Goal: Information Seeking & Learning: Understand process/instructions

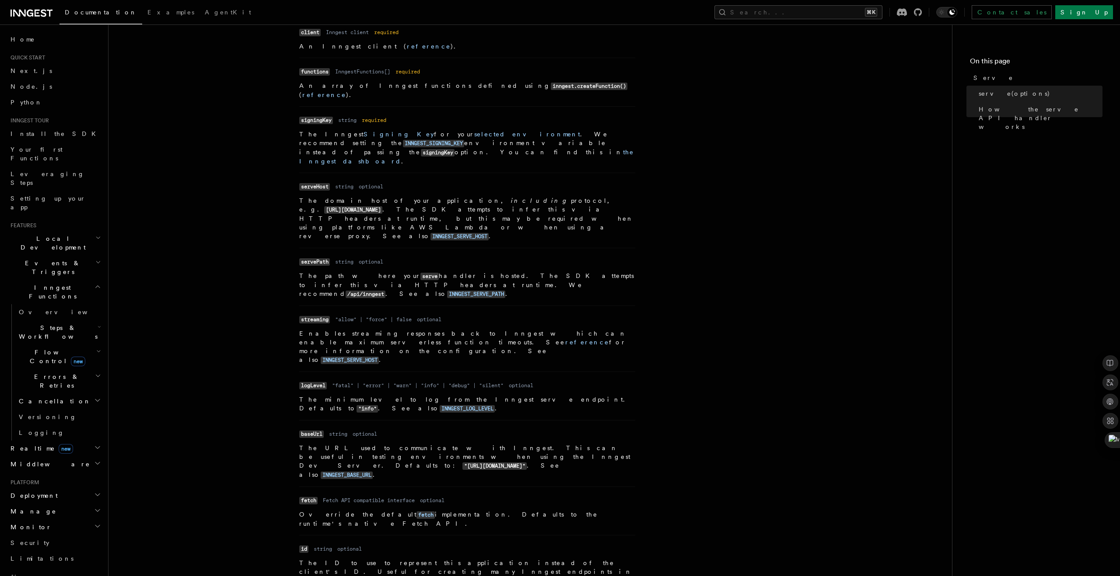
scroll to position [371, 0]
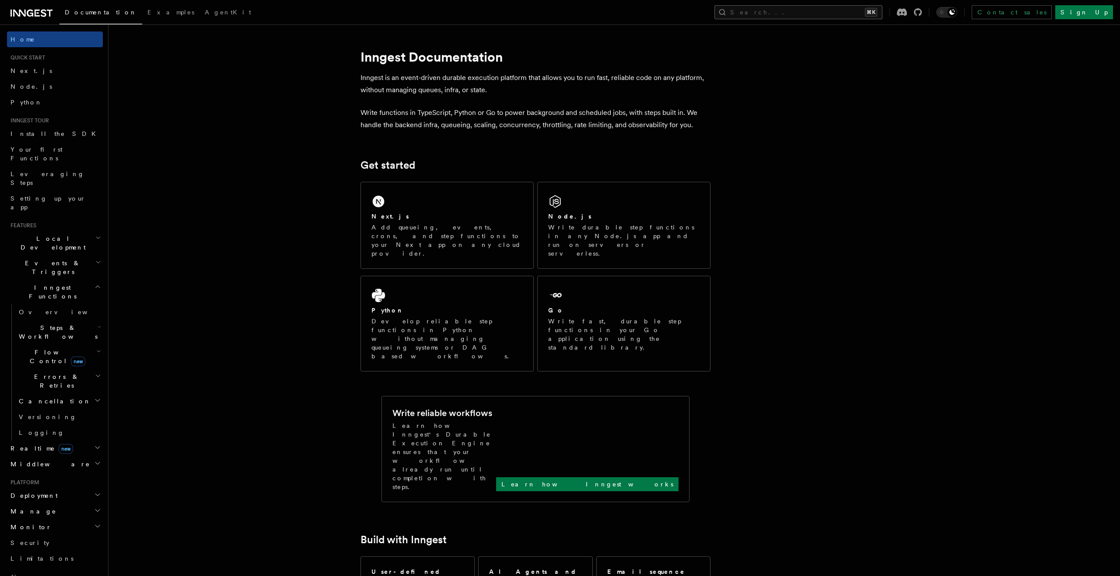
click at [847, 15] on button "Search... ⌘K" at bounding box center [798, 12] width 168 height 14
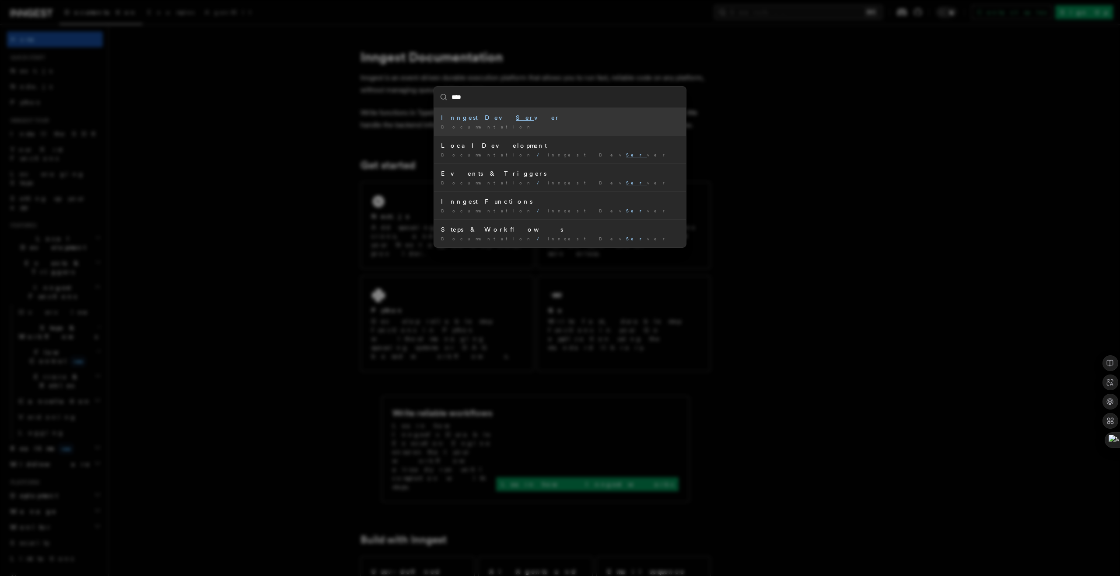
type input "*****"
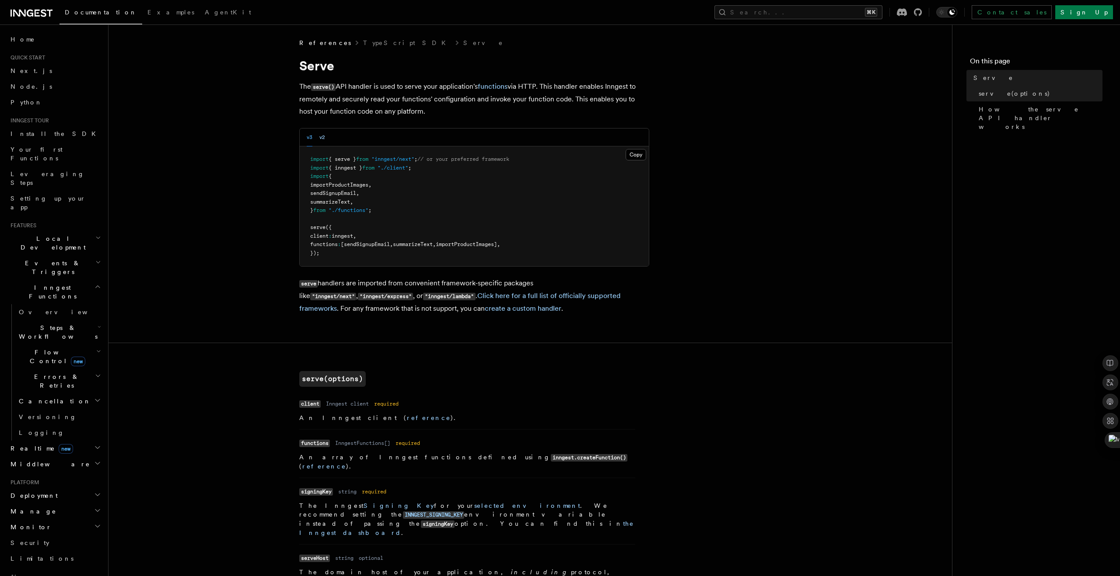
click at [323, 134] on button "v2" at bounding box center [322, 138] width 6 height 18
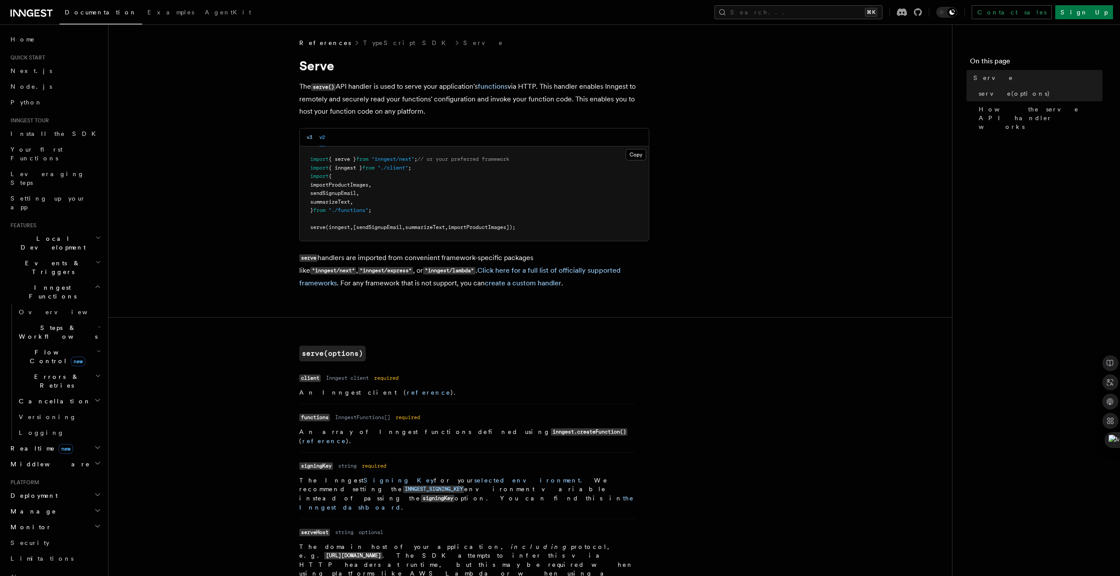
click at [309, 134] on button "v3" at bounding box center [310, 138] width 6 height 18
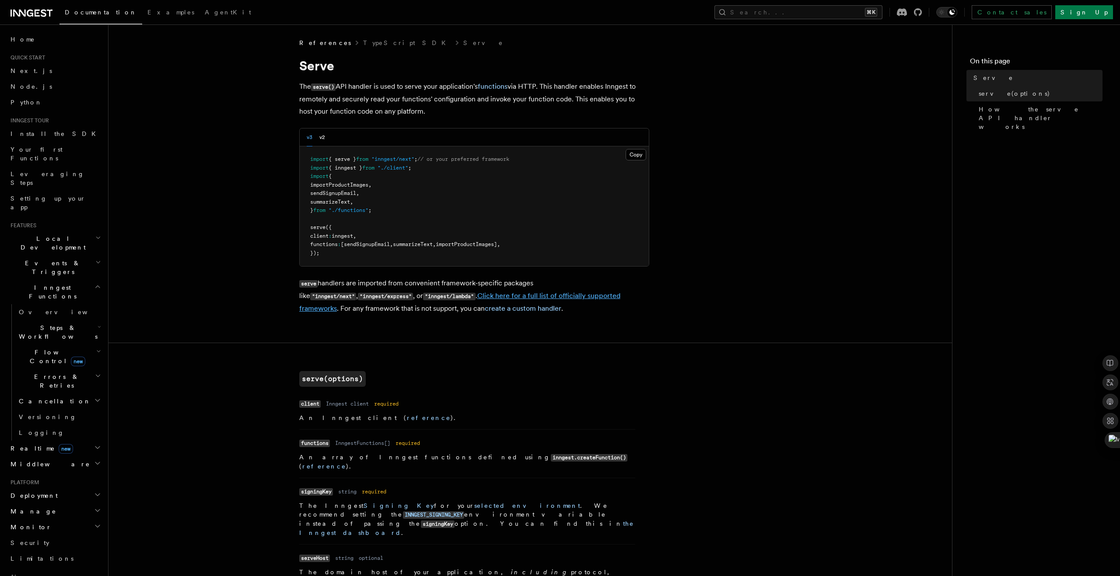
click at [543, 295] on link "Click here for a full list of officially supported frameworks" at bounding box center [459, 302] width 321 height 21
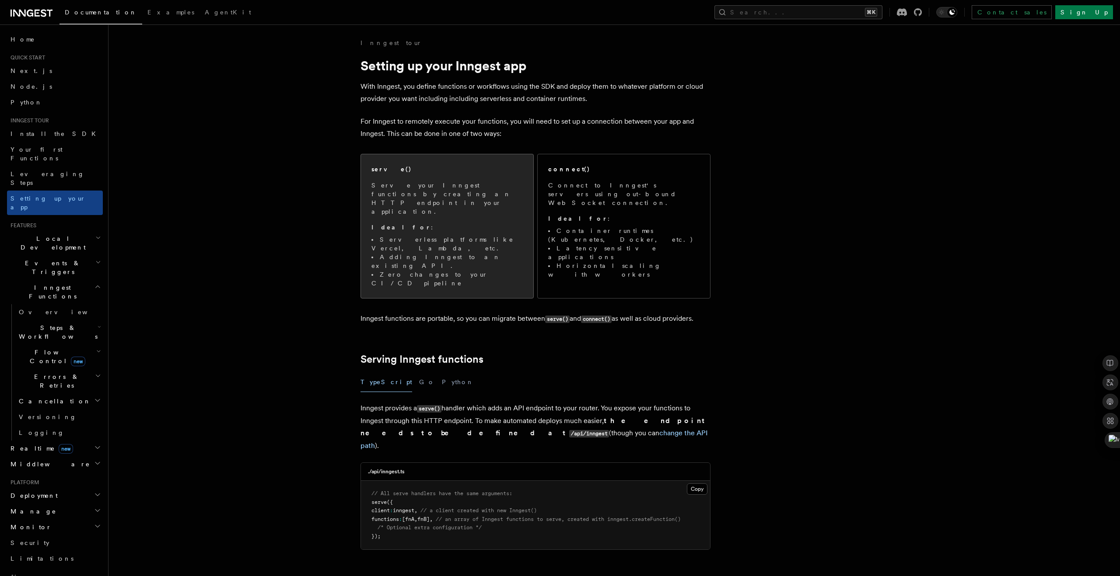
click at [406, 235] on li "Serverless platforms like Vercel, Lambda, etc." at bounding box center [446, 243] width 151 height 17
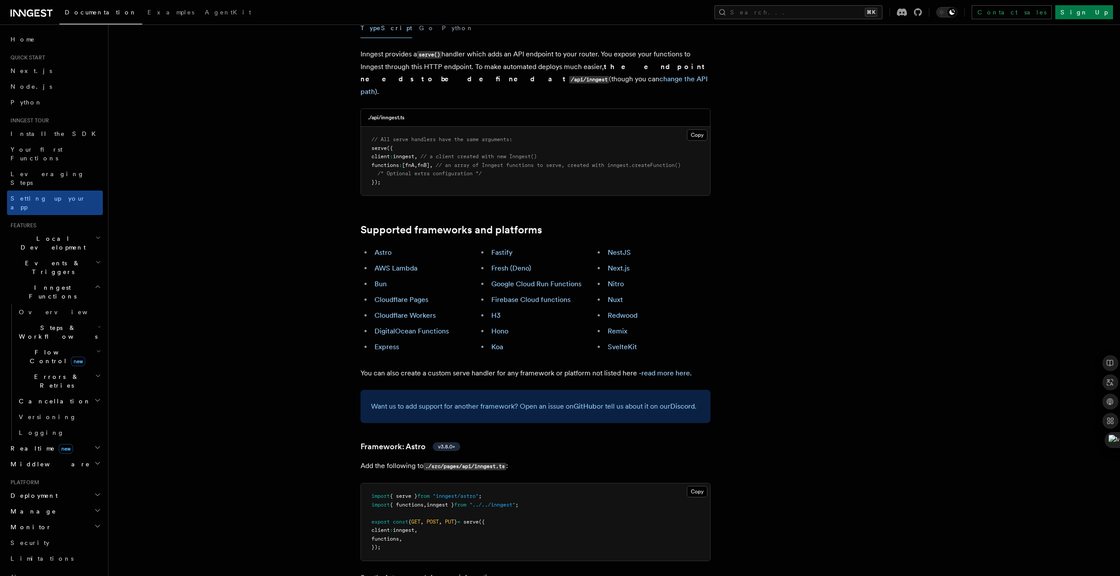
scroll to position [373, 0]
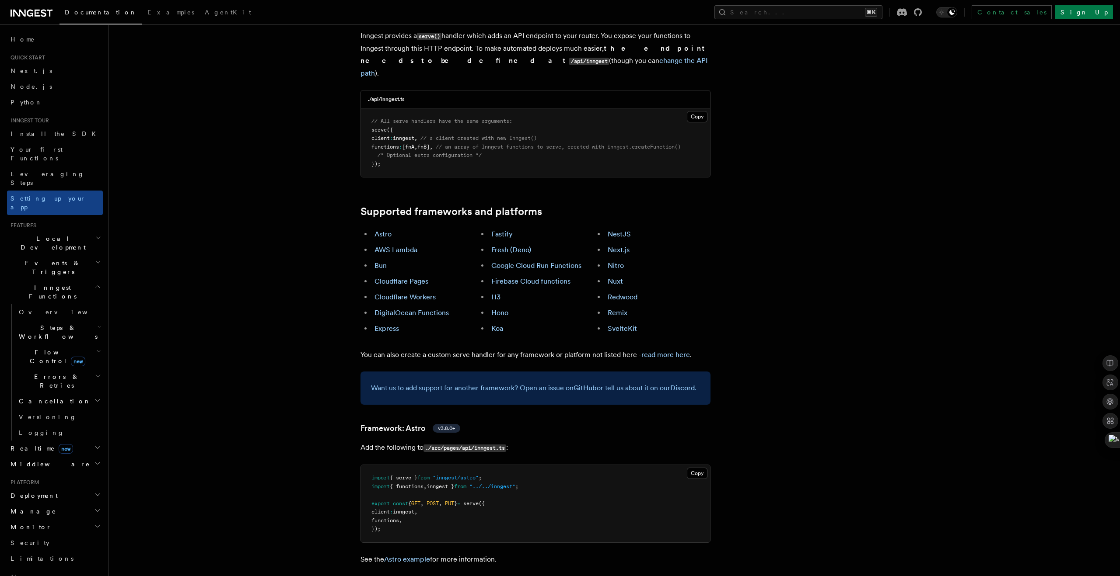
click at [380, 262] on link "Bun" at bounding box center [380, 266] width 12 height 8
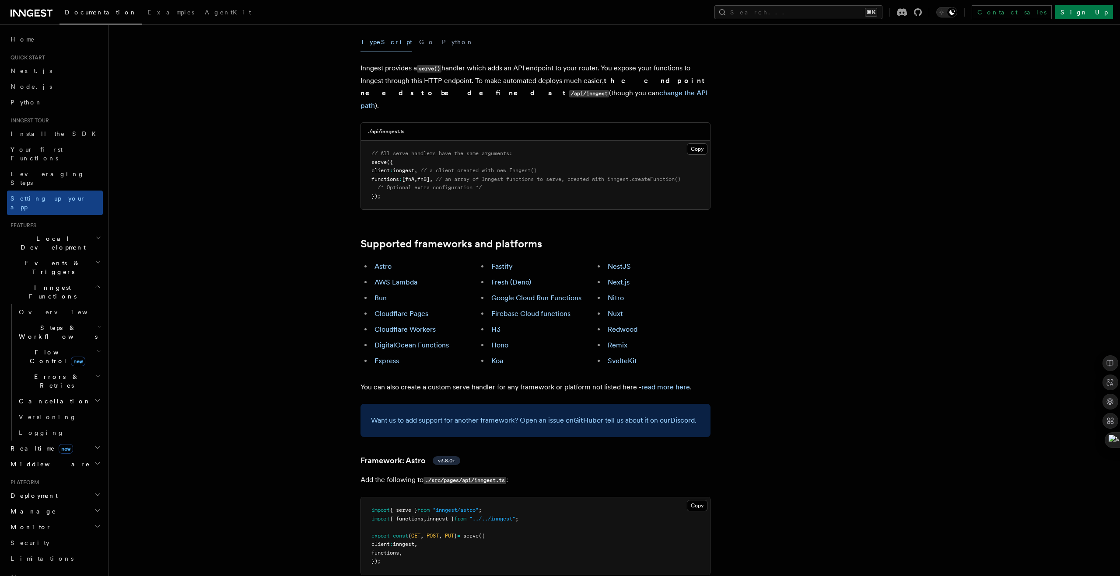
scroll to position [340, 0]
click at [388, 293] on li "Bun" at bounding box center [424, 299] width 105 height 12
click at [385, 294] on link "Bun" at bounding box center [380, 298] width 12 height 8
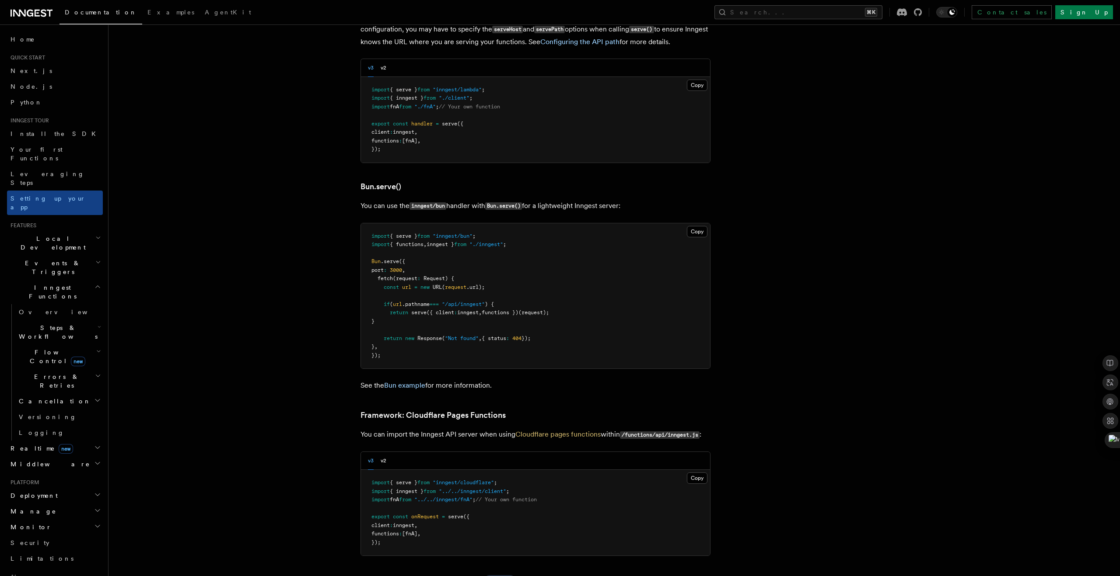
click at [481, 223] on pre "import { serve } from "inngest/bun" ; import { functions , inngest } from "./in…" at bounding box center [535, 296] width 349 height 146
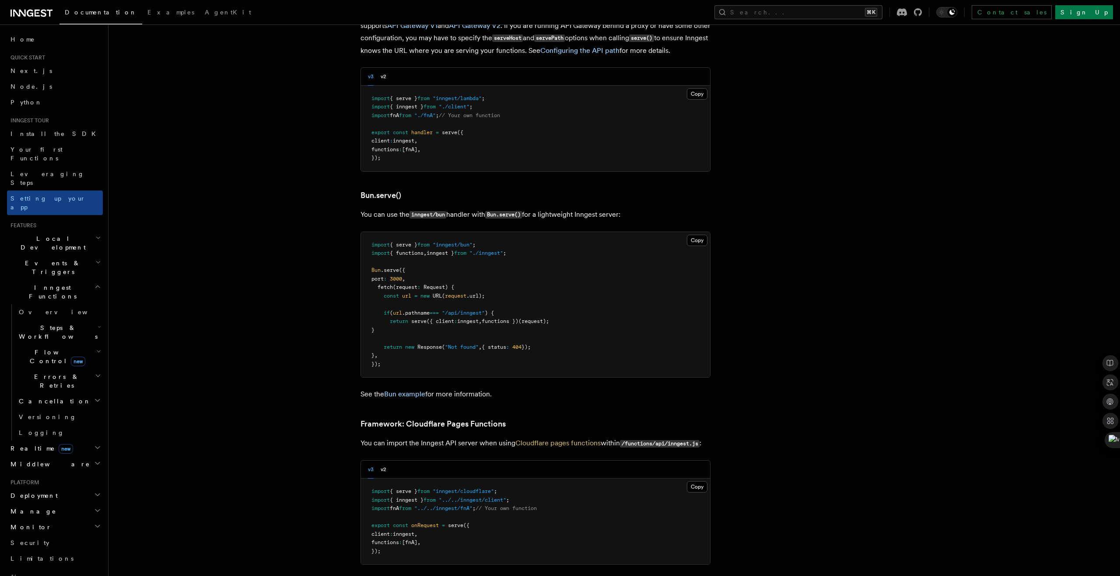
scroll to position [1002, 0]
click at [457, 242] on span ""inngest/bun"" at bounding box center [453, 245] width 40 height 6
copy code "import { serve } from "inngest/bun" ;"
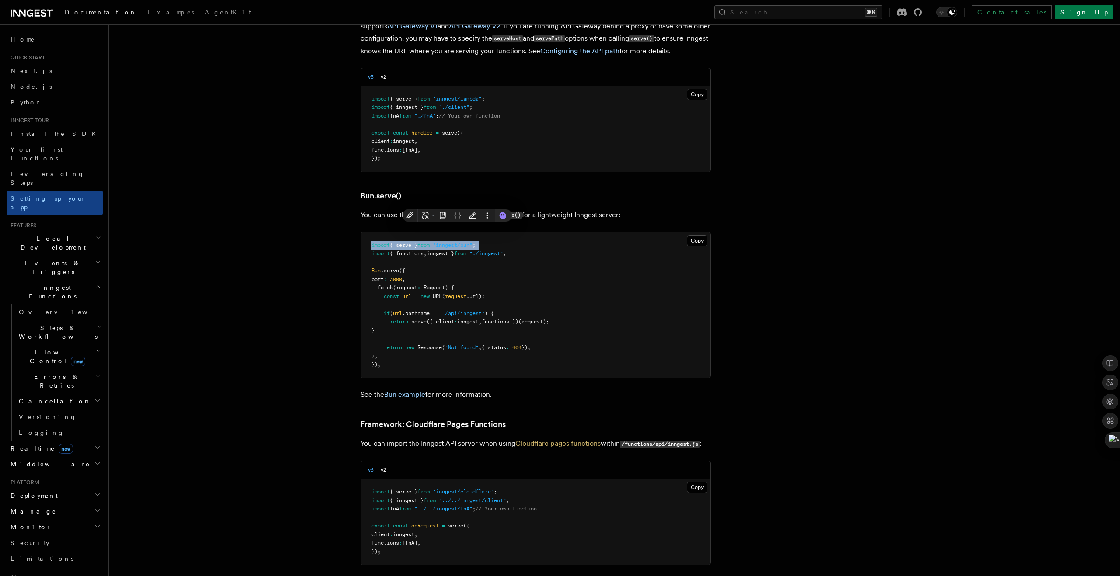
click at [457, 242] on span ""inngest/bun"" at bounding box center [453, 245] width 40 height 6
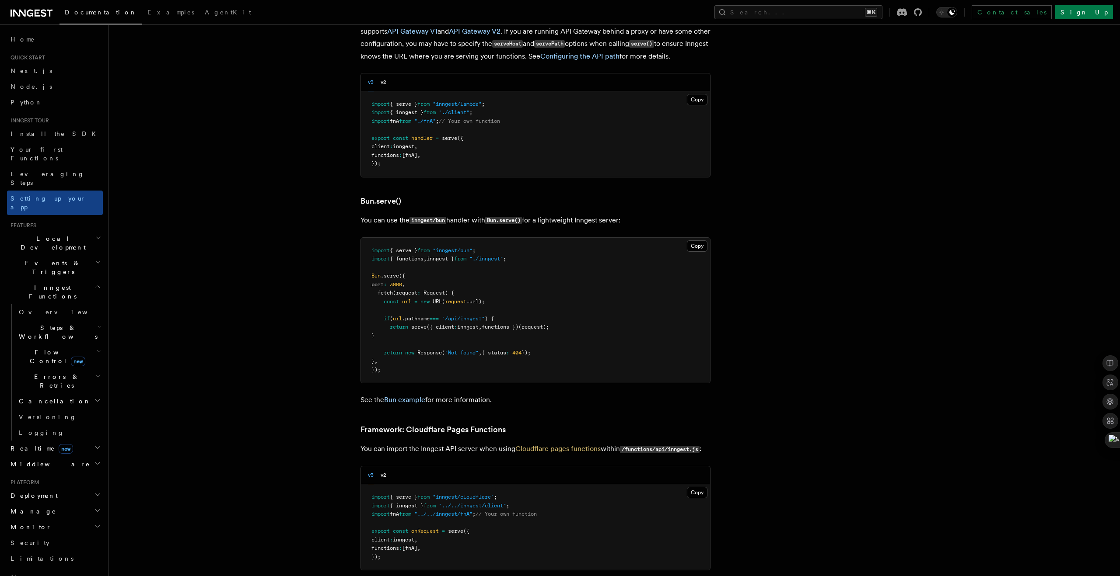
scroll to position [996, 0]
click at [447, 102] on span ""inngest/lambda"" at bounding box center [457, 105] width 49 height 6
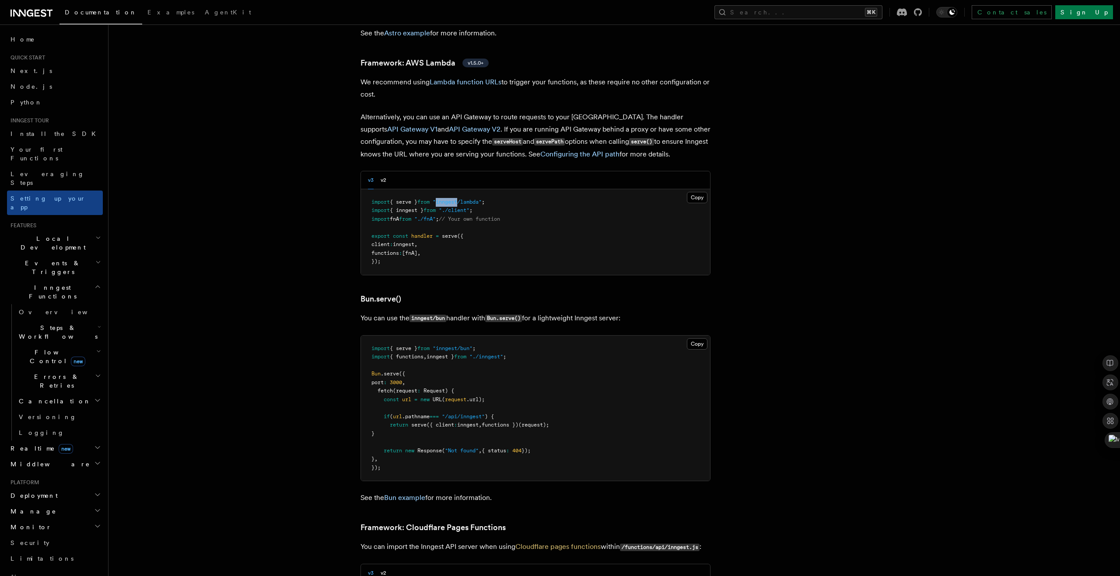
scroll to position [882, 0]
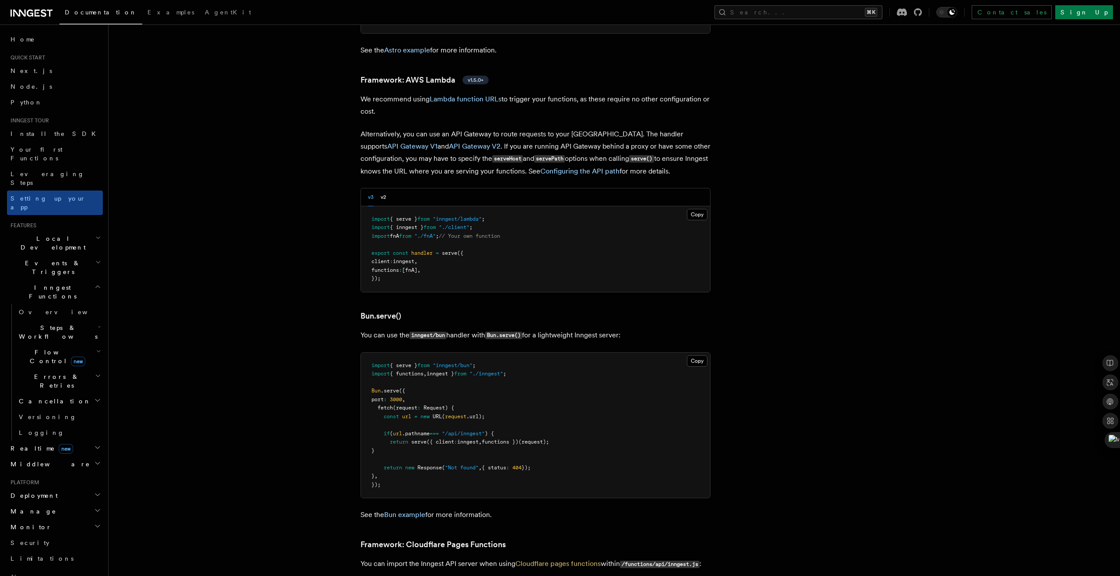
click at [494, 206] on pre "import { serve } from "inngest/lambda" ; import { inngest } from "./client" ; i…" at bounding box center [535, 249] width 349 height 86
click at [525, 206] on pre "import { serve } from "inngest/lambda" ; import { inngest } from "./client" ; i…" at bounding box center [535, 249] width 349 height 86
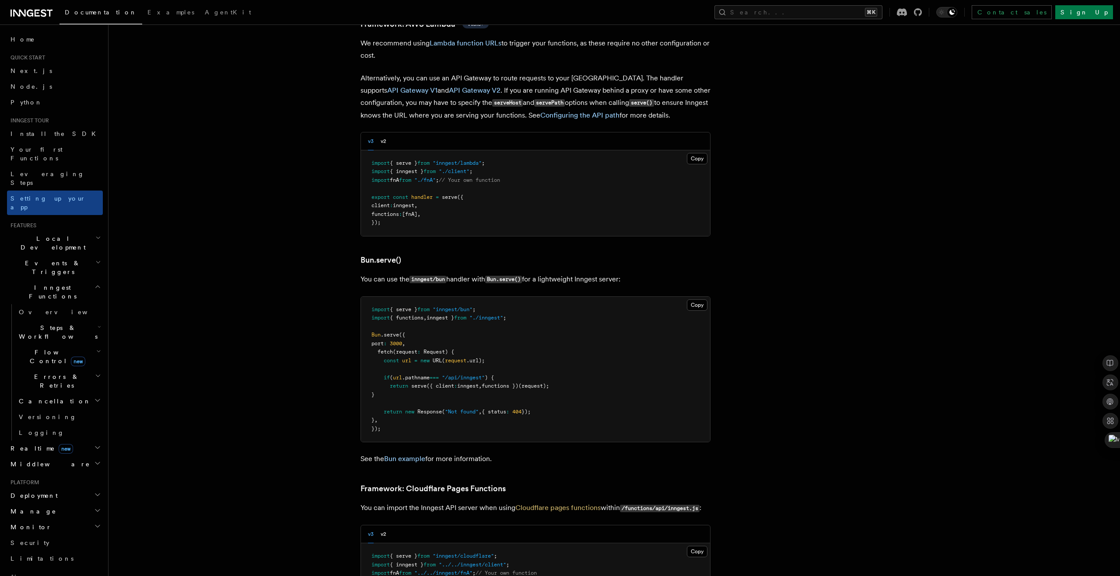
scroll to position [956, 0]
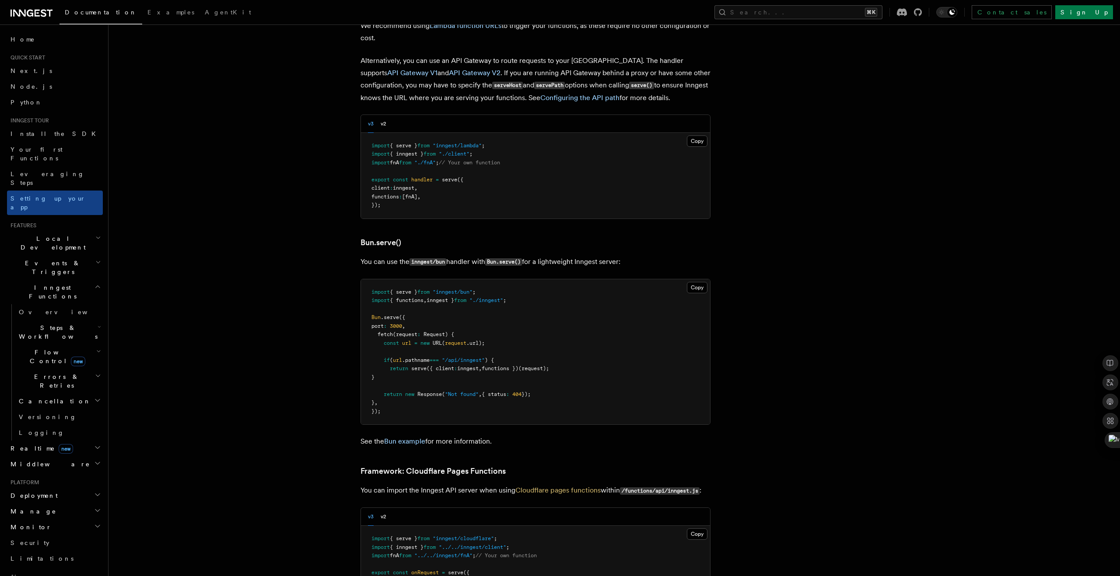
click at [455, 279] on pre "import { serve } from "inngest/bun" ; import { functions , inngest } from "./in…" at bounding box center [535, 352] width 349 height 146
copy span "inngest"
click at [395, 289] on span "{ serve }" at bounding box center [404, 292] width 28 height 6
drag, startPoint x: 493, startPoint y: 246, endPoint x: 336, endPoint y: 251, distance: 156.7
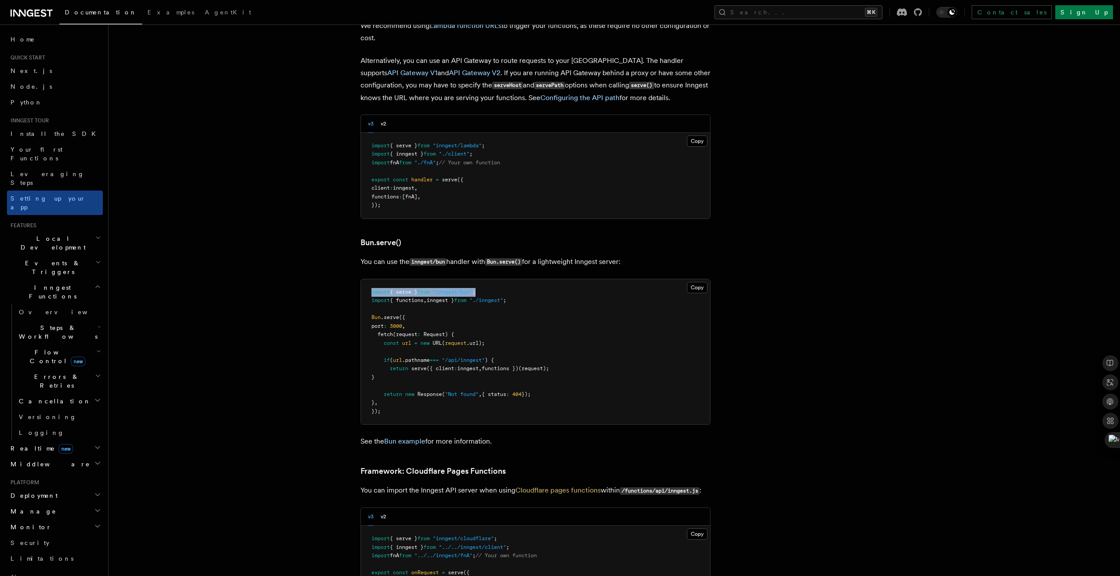
copy span "import { serve } from "inngest/bun" ;"
click at [568, 307] on pre "import { serve } from "inngest/bun" ; import { functions , inngest } from "./in…" at bounding box center [535, 352] width 349 height 146
